Goal: Find specific page/section: Find specific page/section

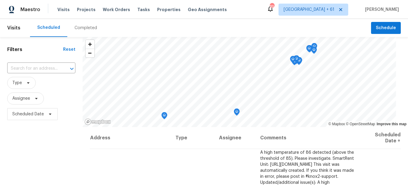
click at [96, 33] on div "Completed" at bounding box center [85, 28] width 37 height 18
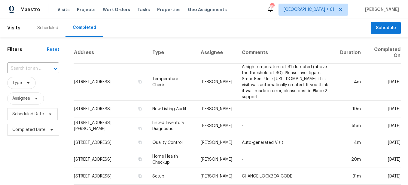
click at [38, 67] on input "text" at bounding box center [24, 68] width 35 height 9
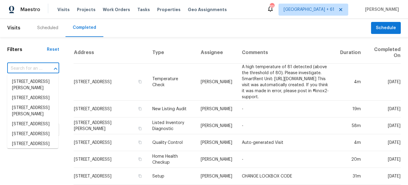
paste input "[STREET_ADDRESS][PERSON_NAME]"
type input "[STREET_ADDRESS][PERSON_NAME]"
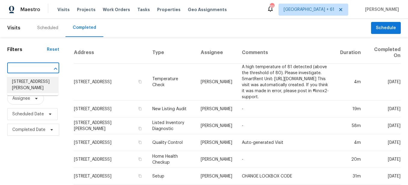
click at [40, 87] on li "[STREET_ADDRESS][PERSON_NAME]" at bounding box center [32, 85] width 51 height 16
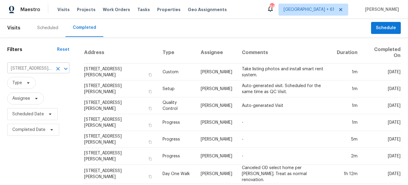
click at [59, 67] on icon "Clear" at bounding box center [58, 69] width 6 height 6
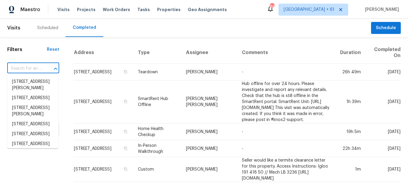
click at [27, 67] on input "text" at bounding box center [24, 68] width 35 height 9
paste input "[STREET_ADDRESS]"
type input "[STREET_ADDRESS]"
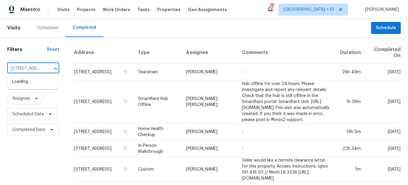
scroll to position [0, 41]
click at [27, 81] on li "[STREET_ADDRESS]" at bounding box center [32, 82] width 51 height 10
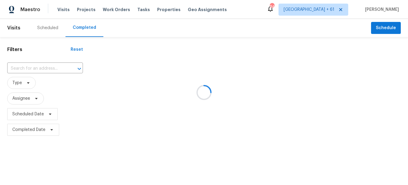
type input "[STREET_ADDRESS]"
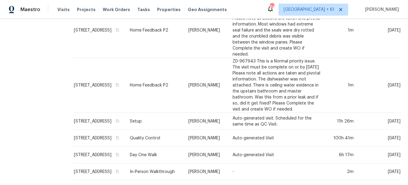
scroll to position [211, 0]
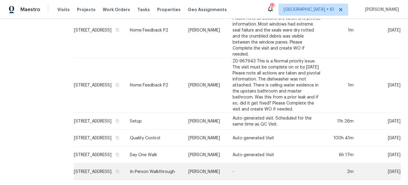
click at [171, 163] on td "In-Person Walkthrough" at bounding box center [154, 171] width 59 height 17
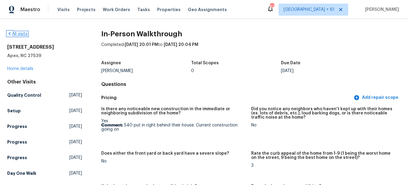
click at [18, 36] on link "All visits" at bounding box center [17, 34] width 20 height 4
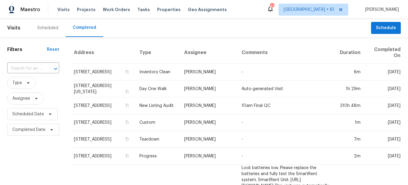
click at [35, 70] on input "text" at bounding box center [24, 68] width 35 height 9
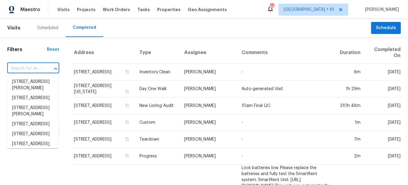
paste input "[STREET_ADDRESS]"
type input "[STREET_ADDRESS]"
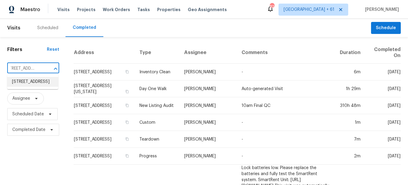
click at [38, 87] on li "[STREET_ADDRESS]" at bounding box center [32, 82] width 51 height 10
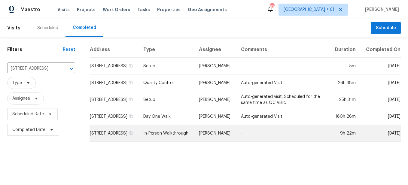
click at [178, 142] on td "In-Person Walkthrough" at bounding box center [167, 133] width 56 height 17
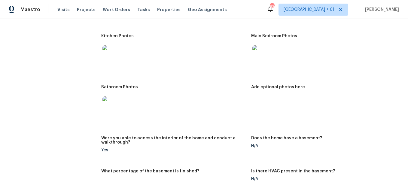
scroll to position [601, 0]
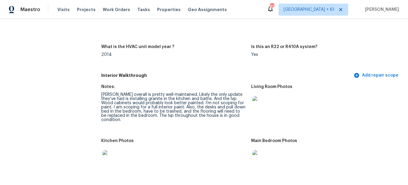
click at [251, 109] on div at bounding box center [262, 106] width 22 height 26
click at [261, 107] on img at bounding box center [261, 105] width 19 height 19
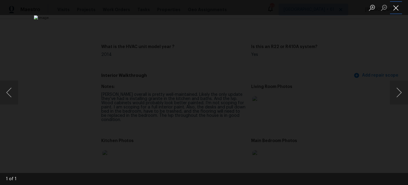
click at [394, 9] on button "Close lightbox" at bounding box center [396, 7] width 12 height 11
